Goal: Book appointment/travel/reservation

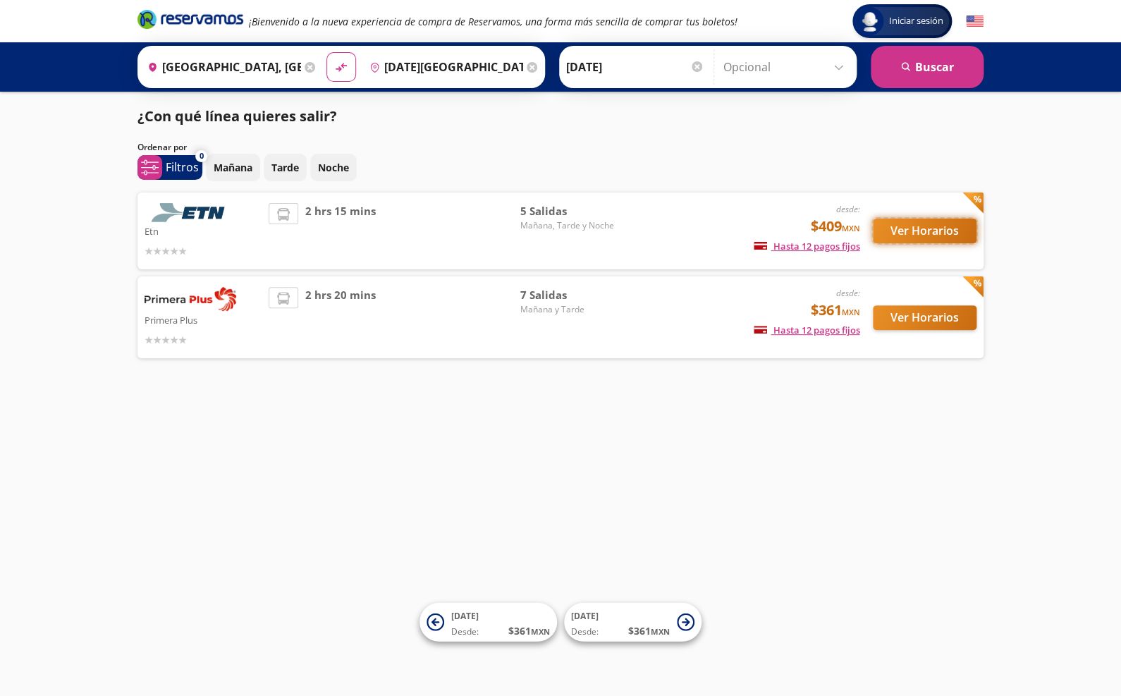
click at [907, 230] on button "Ver Horarios" at bounding box center [925, 231] width 104 height 25
click at [170, 302] on img at bounding box center [191, 299] width 92 height 24
click at [171, 322] on p "Primera Plus" at bounding box center [203, 319] width 117 height 17
click at [911, 319] on button "Ver Horarios" at bounding box center [925, 317] width 104 height 25
